Goal: Task Accomplishment & Management: Use online tool/utility

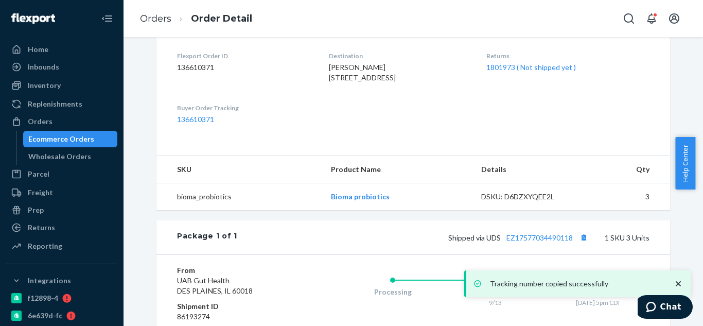
click at [50, 134] on div "Ecommerce Orders" at bounding box center [61, 139] width 66 height 10
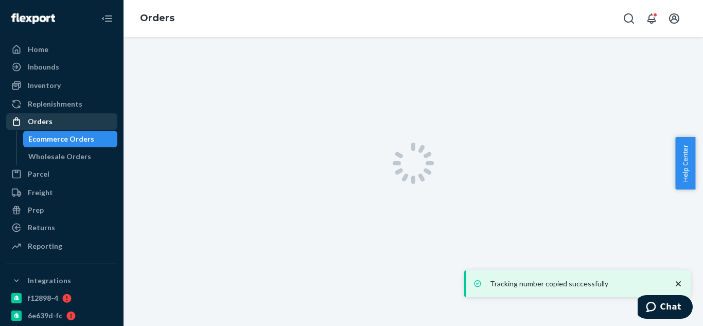
click at [42, 113] on link "Orders" at bounding box center [61, 121] width 111 height 16
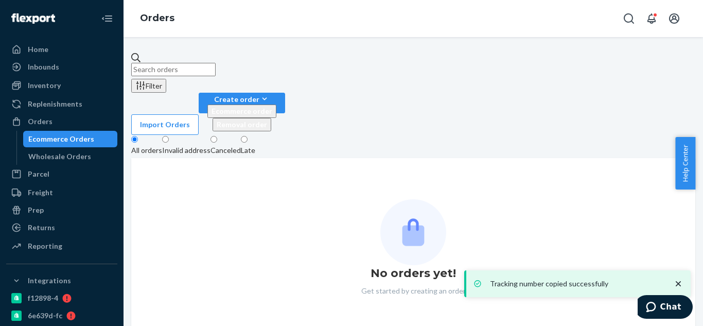
click at [216, 63] on input "text" at bounding box center [173, 69] width 84 height 13
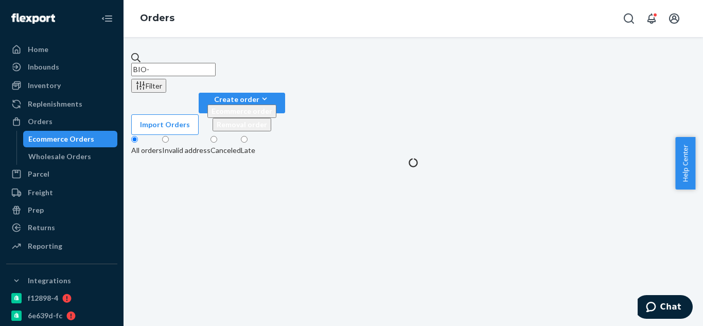
paste input "2521322"
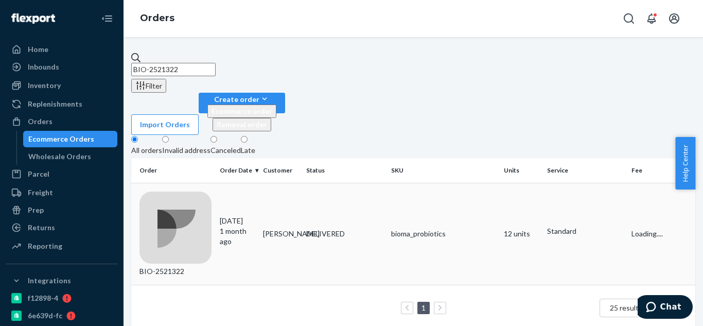
type input "BIO-2521322"
click at [207, 183] on td "BIO-2521322" at bounding box center [173, 234] width 84 height 102
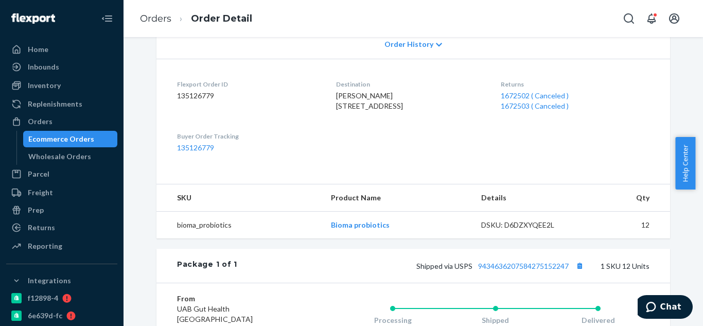
scroll to position [309, 0]
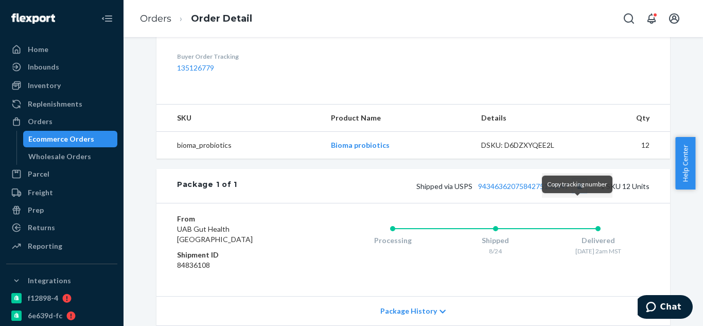
click at [577, 192] on button "Copy tracking number" at bounding box center [579, 185] width 13 height 13
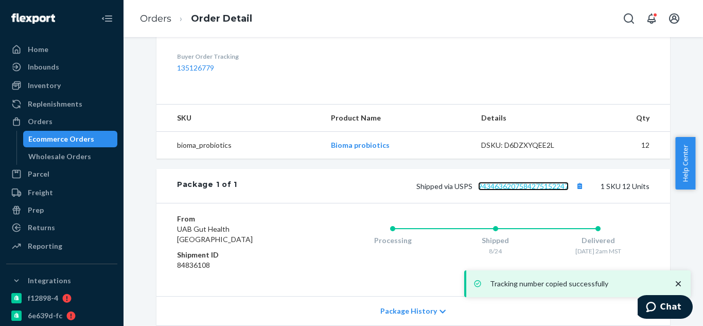
click at [537, 190] on link "9434636207584275152247" at bounding box center [523, 186] width 91 height 9
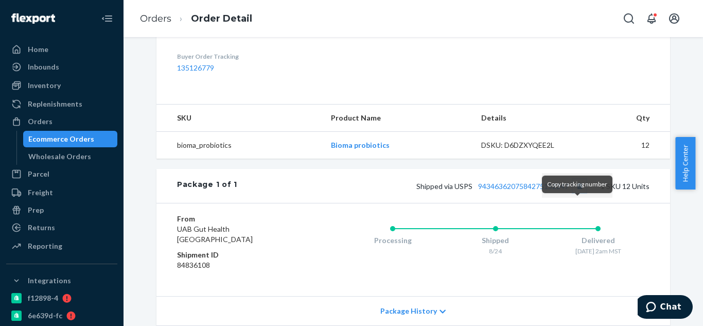
click at [576, 192] on button "Copy tracking number" at bounding box center [579, 185] width 13 height 13
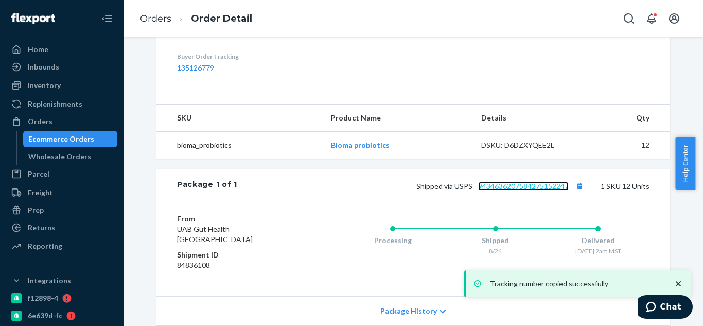
click at [524, 190] on link "9434636207584275152247" at bounding box center [523, 186] width 91 height 9
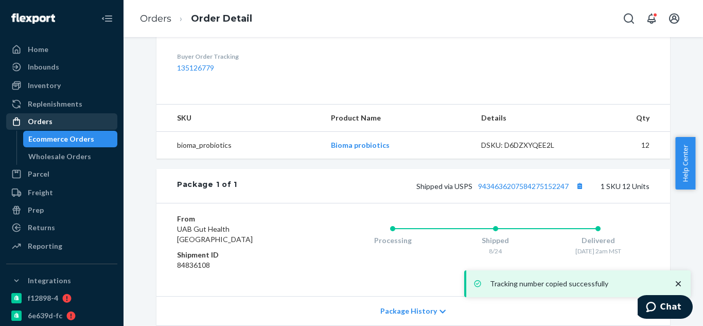
click at [64, 118] on div "Orders" at bounding box center [61, 121] width 109 height 14
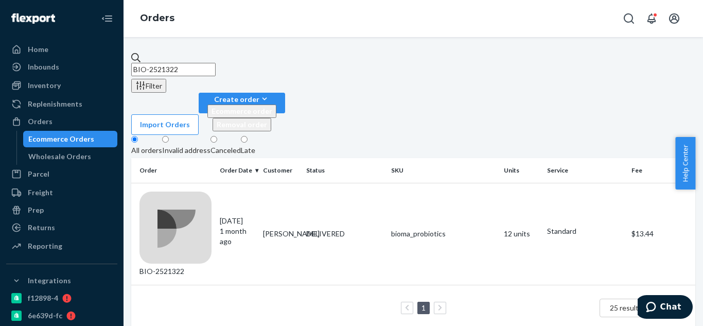
click at [186, 64] on input "BIO-2521322" at bounding box center [173, 69] width 84 height 13
paste input "2777347"
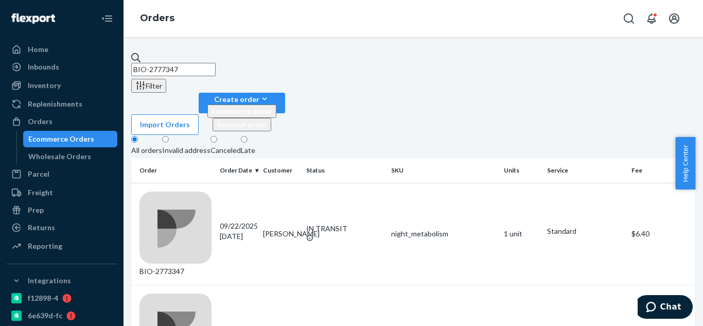
click at [172, 63] on input "BIO-2777347" at bounding box center [173, 69] width 84 height 13
type input "BIO-2777347"
click at [216, 63] on input "BIO-2777347" at bounding box center [173, 69] width 84 height 13
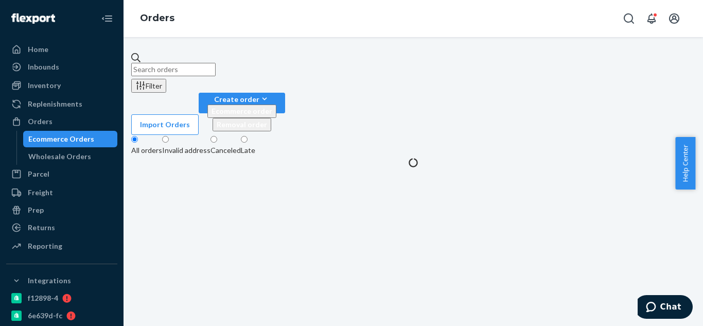
paste input "[PERSON_NAME]"
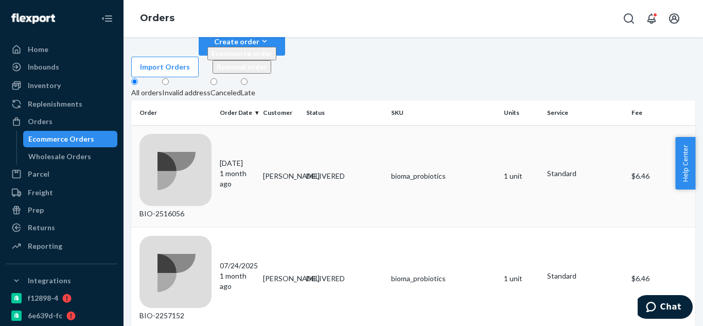
scroll to position [59, 0]
type input "[PERSON_NAME]"
click at [189, 133] on div "BIO-2516056" at bounding box center [175, 175] width 72 height 85
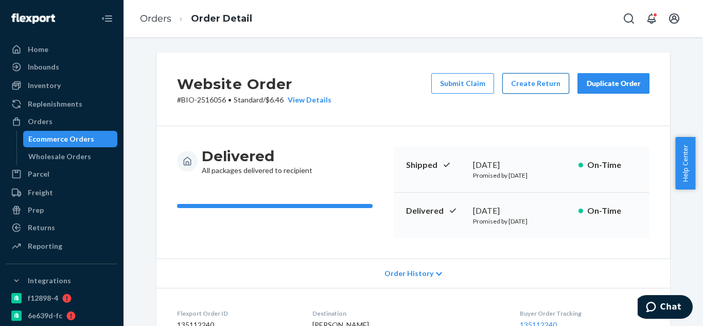
click at [546, 79] on button "Create Return" at bounding box center [535, 83] width 67 height 21
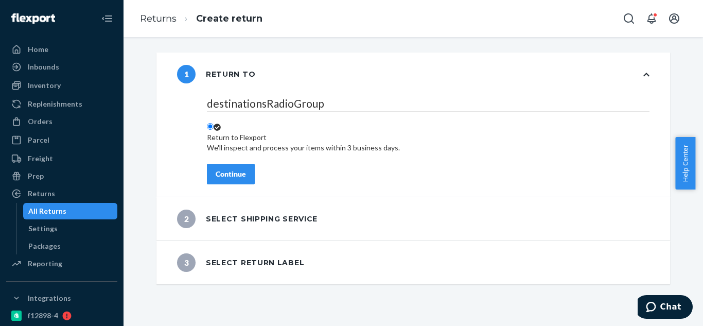
click at [228, 175] on div "Continue" at bounding box center [231, 174] width 30 height 10
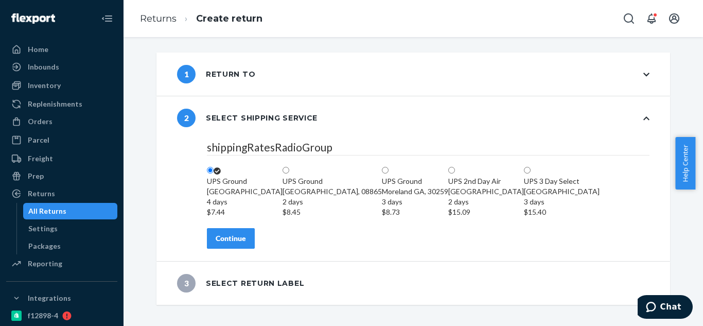
click at [230, 249] on button "Continue" at bounding box center [231, 238] width 48 height 21
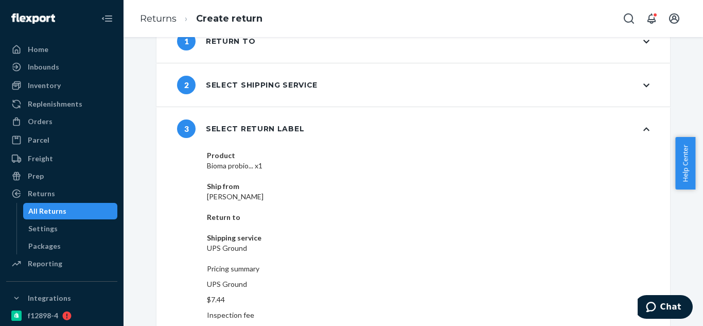
scroll to position [50, 0]
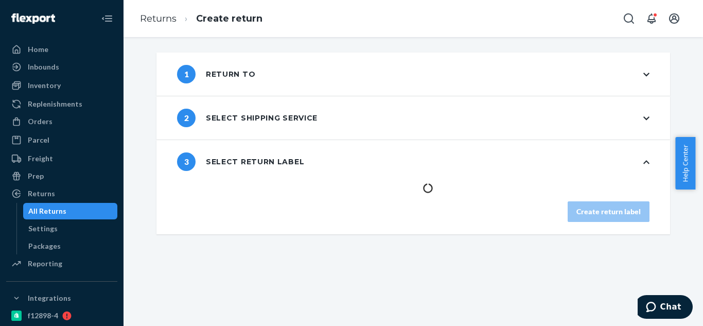
scroll to position [0, 0]
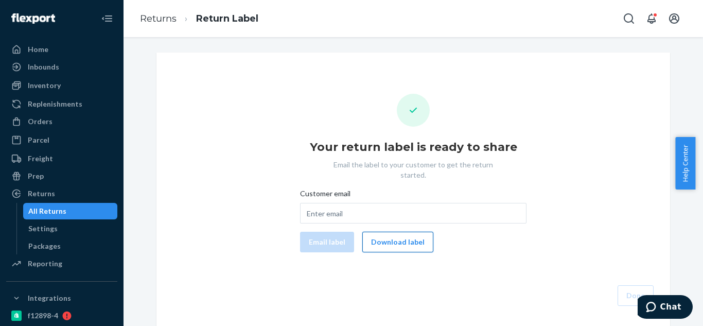
click at [405, 240] on button "Download label" at bounding box center [397, 242] width 71 height 21
